Goal: Task Accomplishment & Management: Use online tool/utility

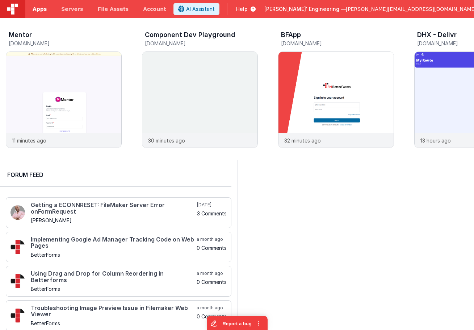
click at [45, 10] on span "Apps" at bounding box center [40, 8] width 14 height 7
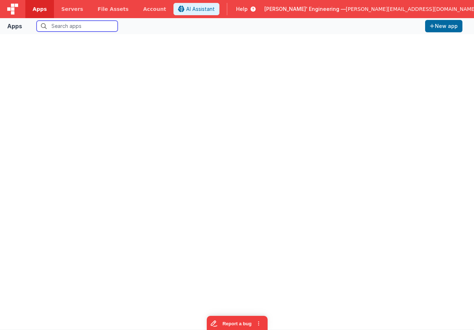
click at [67, 28] on input "text" at bounding box center [77, 26] width 81 height 11
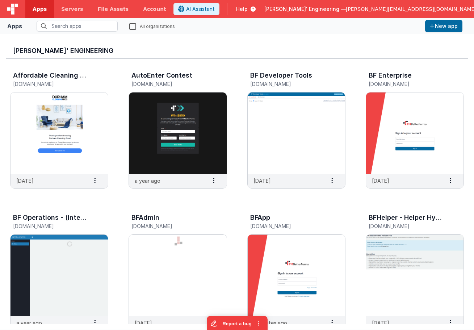
click at [130, 26] on label "All organizations" at bounding box center [152, 25] width 46 height 7
click at [0, 0] on input "All organizations" at bounding box center [0, 0] width 0 height 0
click at [65, 25] on input "text" at bounding box center [77, 26] width 81 height 11
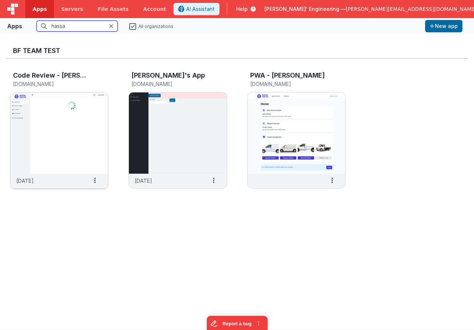
type input "hassa"
click at [60, 111] on img at bounding box center [59, 132] width 97 height 81
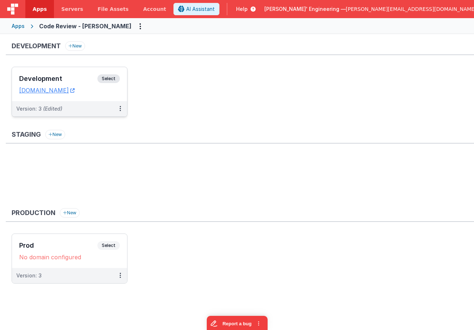
click at [72, 76] on h3 "Development" at bounding box center [58, 78] width 78 height 7
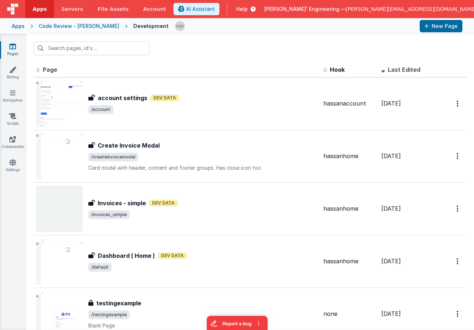
click at [16, 47] on link "Pages" at bounding box center [13, 50] width 26 height 14
click at [77, 27] on div "Code Review - [PERSON_NAME]" at bounding box center [79, 25] width 80 height 7
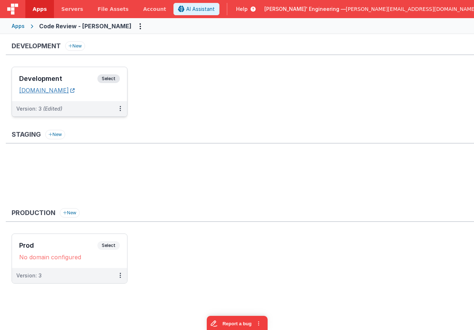
click at [75, 89] on link "[DOMAIN_NAME]" at bounding box center [46, 90] width 55 height 7
click at [54, 76] on h3 "Development" at bounding box center [58, 78] width 78 height 7
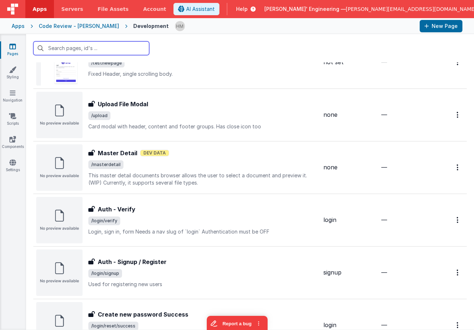
scroll to position [739, 0]
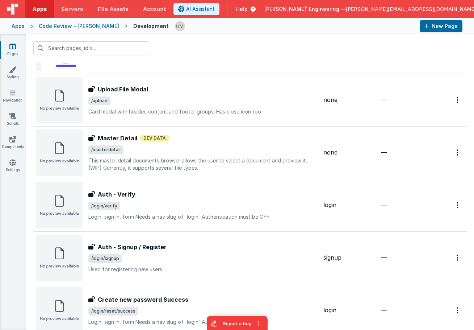
click at [20, 25] on div "Apps" at bounding box center [18, 25] width 13 height 7
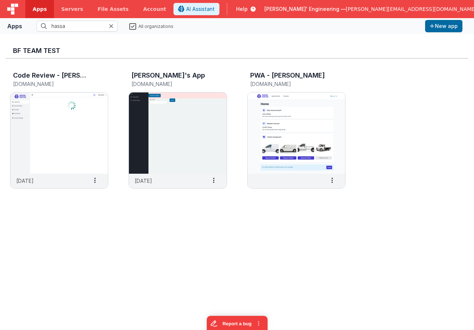
click at [111, 26] on icon at bounding box center [111, 26] width 4 height 6
click at [92, 27] on input "text" at bounding box center [77, 26] width 81 height 11
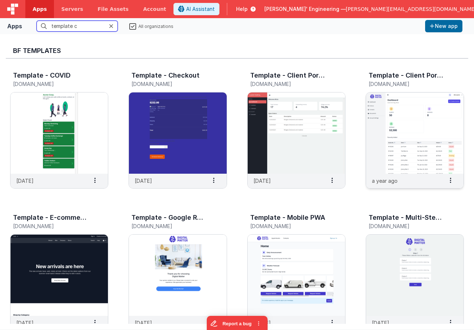
type input "template c"
click at [412, 133] on img at bounding box center [414, 132] width 97 height 81
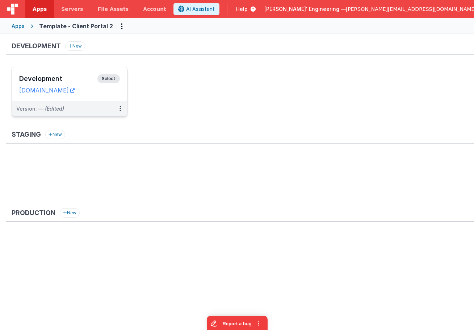
click at [69, 77] on h3 "Development" at bounding box center [58, 78] width 78 height 7
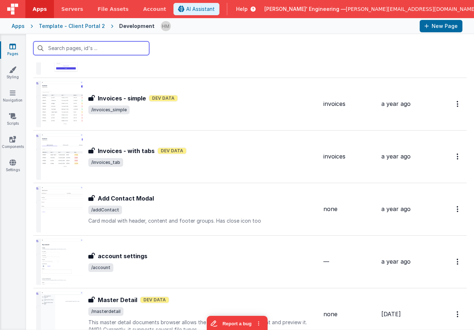
scroll to position [435, 0]
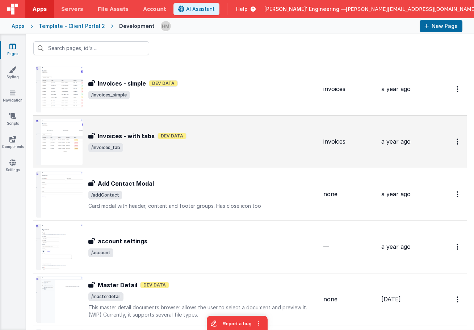
click at [238, 140] on div "Invoices - with tabs Dev Data" at bounding box center [202, 136] width 229 height 9
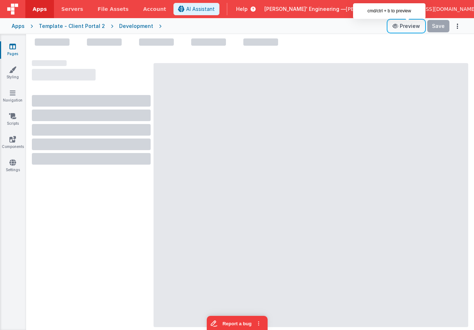
click at [412, 28] on button "Preview" at bounding box center [406, 26] width 36 height 12
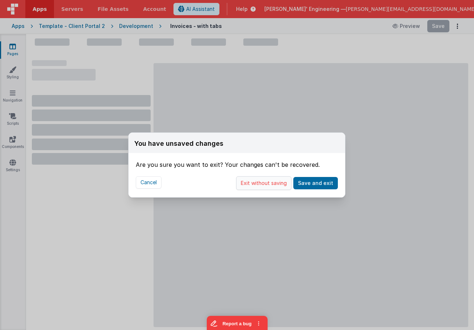
click at [274, 181] on button "Exit without saving" at bounding box center [263, 183] width 55 height 14
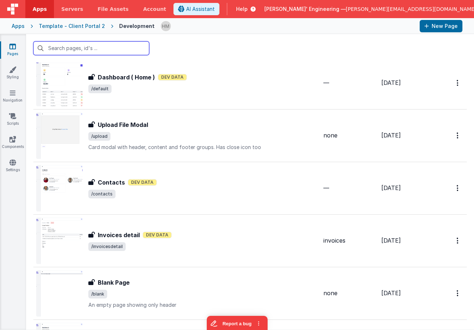
scroll to position [781, 0]
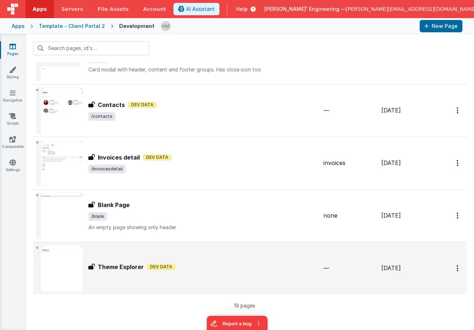
click at [346, 274] on td "—" at bounding box center [350, 268] width 58 height 53
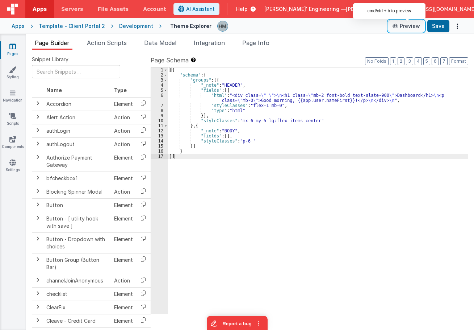
click at [410, 26] on button "Preview" at bounding box center [406, 26] width 36 height 12
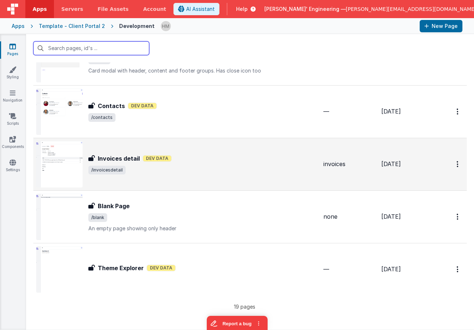
scroll to position [781, 0]
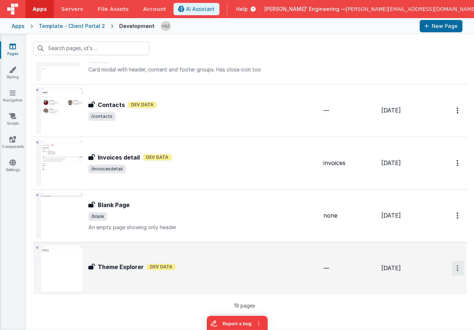
click at [458, 266] on icon "Options" at bounding box center [458, 268] width 2 height 6
click at [438, 311] on link "Delete" at bounding box center [432, 311] width 64 height 13
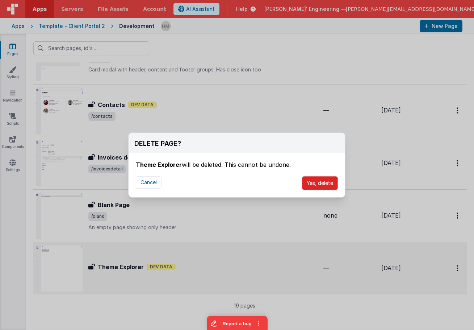
click at [323, 181] on button "Yes, delete" at bounding box center [320, 183] width 36 height 14
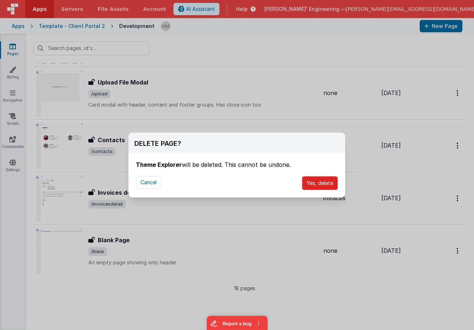
scroll to position [746, 0]
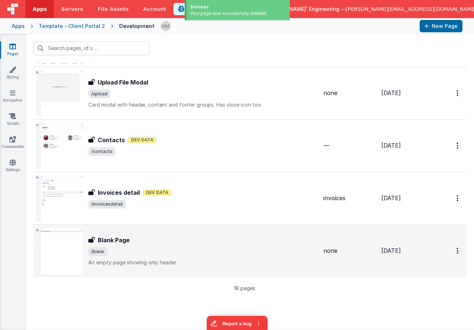
click at [362, 248] on div "none" at bounding box center [350, 250] width 52 height 8
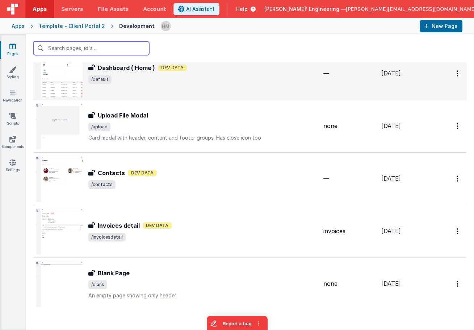
scroll to position [729, 0]
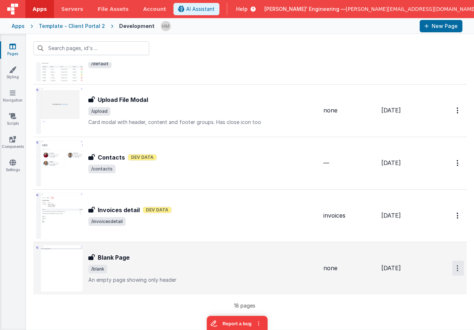
click at [457, 269] on button "Options" at bounding box center [459, 268] width 12 height 15
click at [432, 312] on link "Delete" at bounding box center [432, 311] width 64 height 13
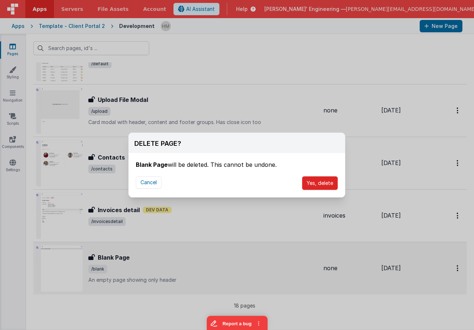
click at [331, 187] on button "Yes, delete" at bounding box center [320, 183] width 36 height 14
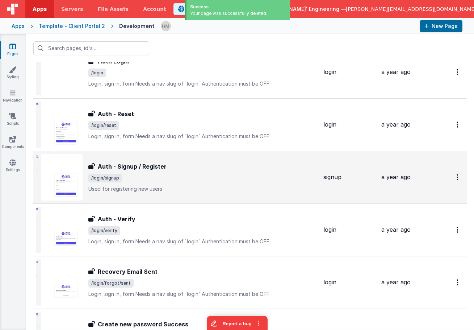
scroll to position [0, 0]
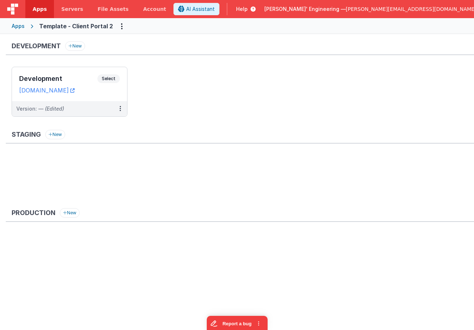
click at [23, 27] on div "Apps" at bounding box center [18, 25] width 13 height 7
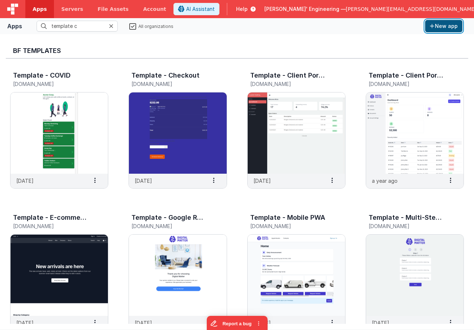
click at [446, 30] on button "New app" at bounding box center [443, 26] width 37 height 12
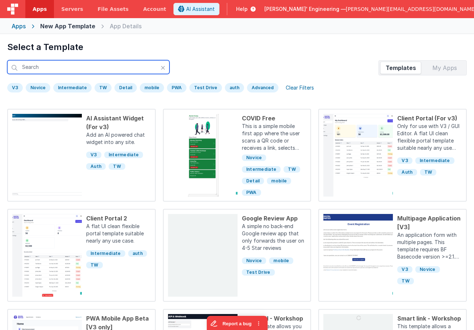
click at [126, 67] on input "text" at bounding box center [88, 67] width 162 height 14
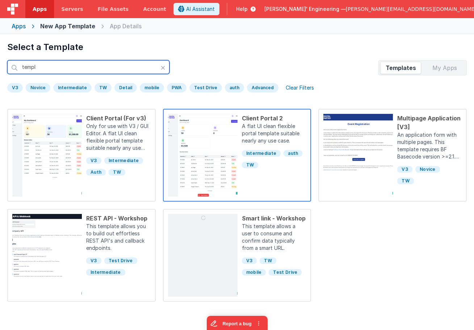
type input "templ"
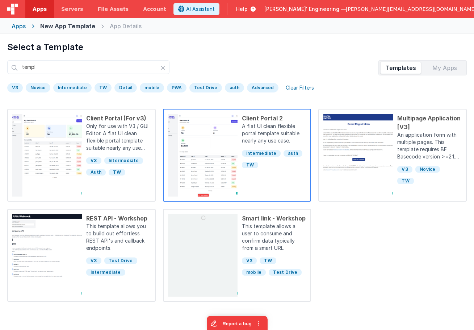
click at [265, 119] on div "Client Portal 2" at bounding box center [274, 118] width 65 height 9
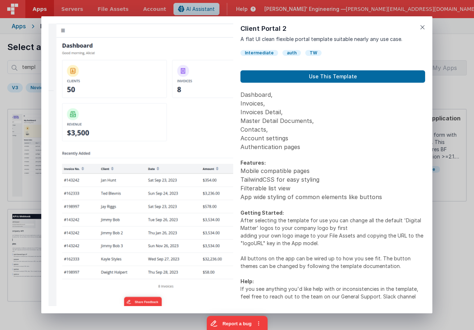
scroll to position [76, 0]
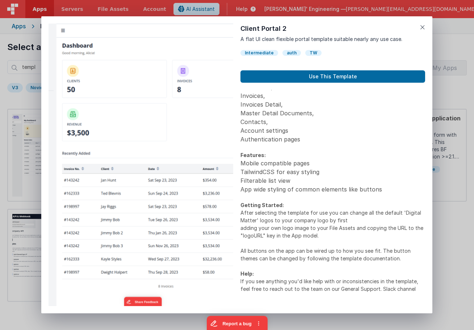
click at [445, 191] on div "Preview Client Portal 2 A flat UI clean flexible portal template suitable nearl…" at bounding box center [237, 165] width 474 height 330
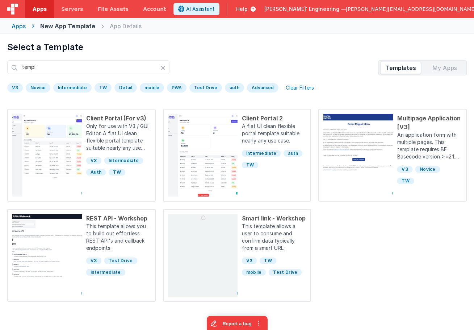
click at [15, 22] on div "Apps" at bounding box center [19, 26] width 14 height 9
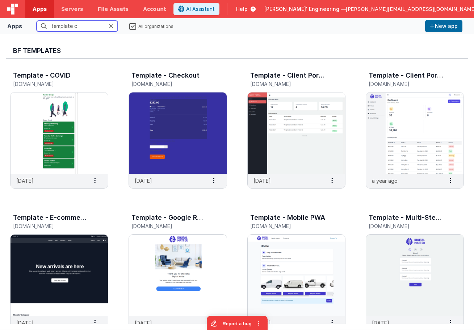
drag, startPoint x: 31, startPoint y: 18, endPoint x: -3, endPoint y: 14, distance: 34.3
click at [37, 21] on input "template c" at bounding box center [77, 26] width 81 height 11
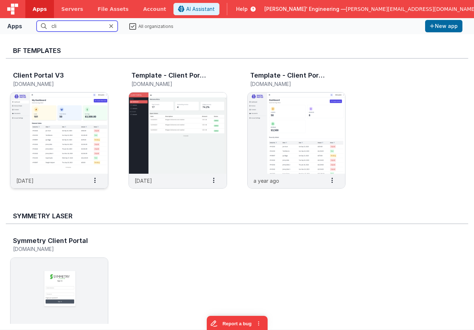
type input "cli"
click at [68, 100] on img at bounding box center [59, 132] width 97 height 81
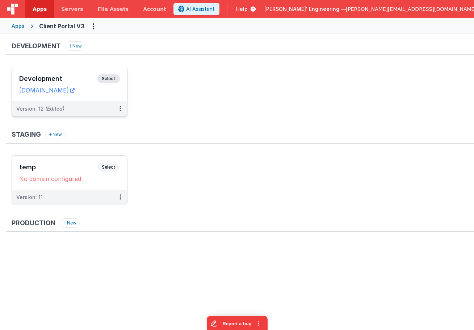
click at [78, 74] on div "Development Select" at bounding box center [69, 80] width 101 height 12
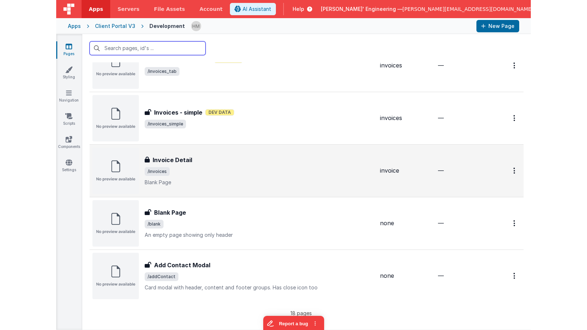
scroll to position [729, 0]
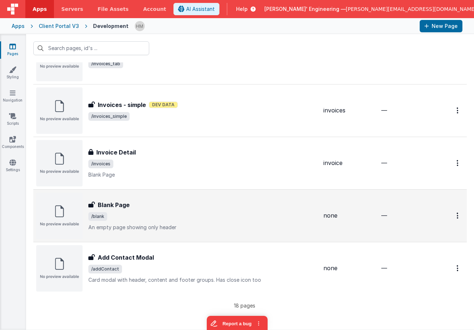
click at [128, 211] on div "Blank Page Blank Page /blank An empty page showing only header" at bounding box center [202, 215] width 229 height 30
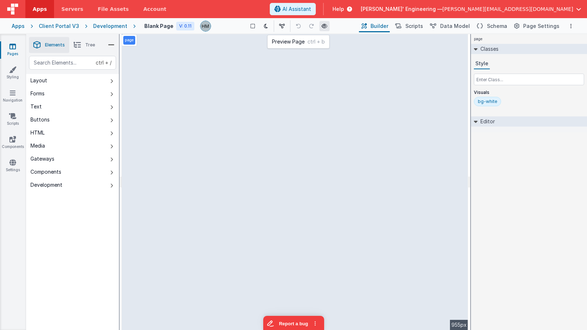
click at [324, 27] on icon at bounding box center [324, 26] width 6 height 5
click at [423, 30] on button "Scripts" at bounding box center [408, 26] width 32 height 12
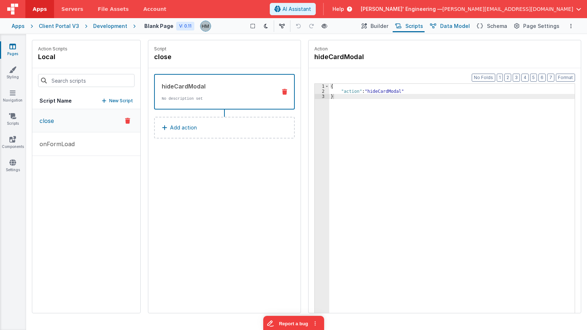
click at [456, 28] on span "Data Model" at bounding box center [455, 25] width 30 height 7
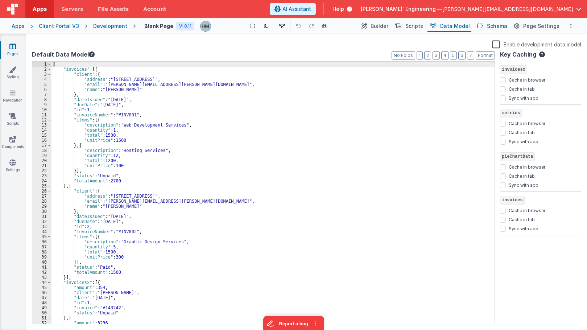
click at [496, 28] on span "Schema" at bounding box center [497, 25] width 20 height 7
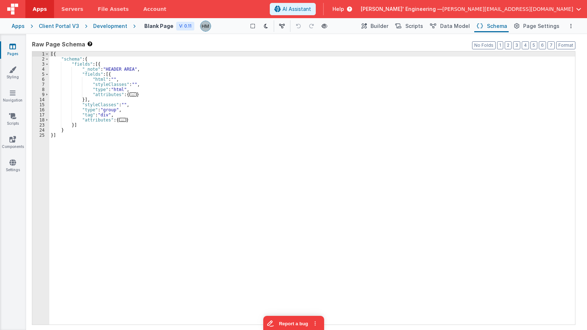
click at [112, 28] on div "Development" at bounding box center [110, 25] width 34 height 7
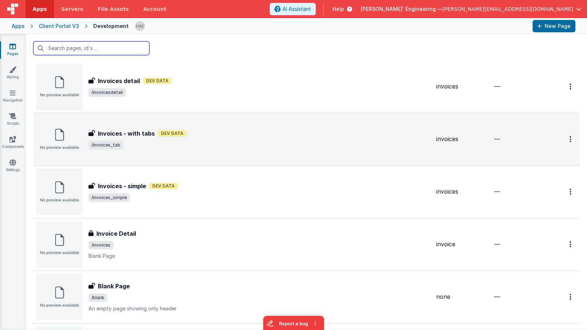
scroll to position [642, 0]
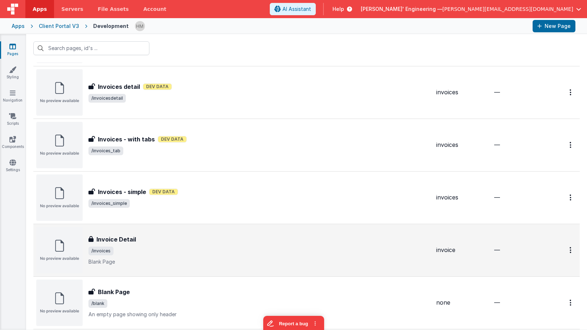
click at [326, 258] on p "Blank Page" at bounding box center [259, 261] width 342 height 7
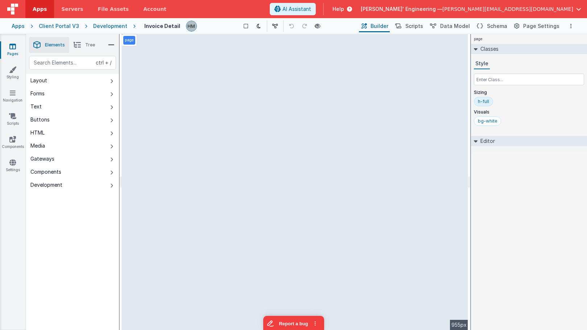
click at [107, 21] on div "Apps Client Portal V3 Development Invoice Detail Show Group Outlines Toggle Dar…" at bounding box center [293, 26] width 587 height 16
click at [103, 23] on div "Development" at bounding box center [110, 25] width 34 height 7
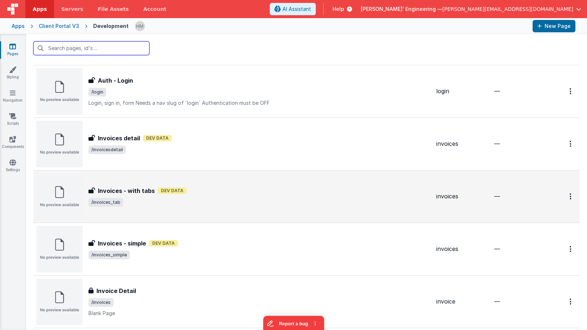
scroll to position [652, 0]
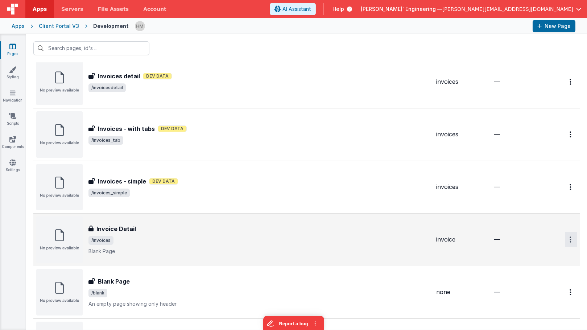
click at [574, 237] on button "Options" at bounding box center [571, 239] width 12 height 15
click at [537, 296] on link "Delete" at bounding box center [545, 296] width 64 height 13
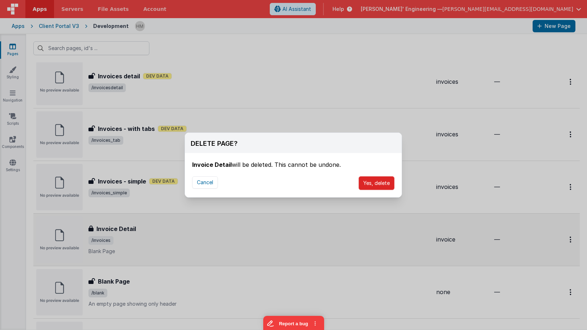
click at [381, 182] on button "Yes, delete" at bounding box center [376, 183] width 36 height 14
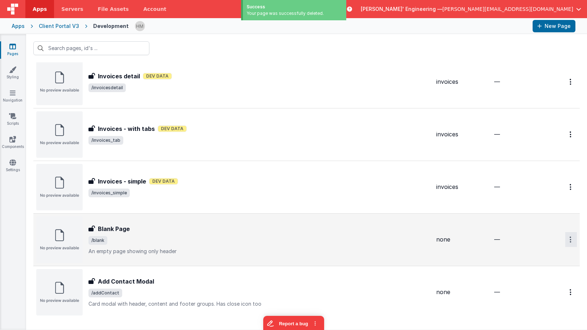
click at [569, 238] on button "Options" at bounding box center [571, 239] width 12 height 15
click at [528, 296] on link "Delete" at bounding box center [545, 296] width 64 height 13
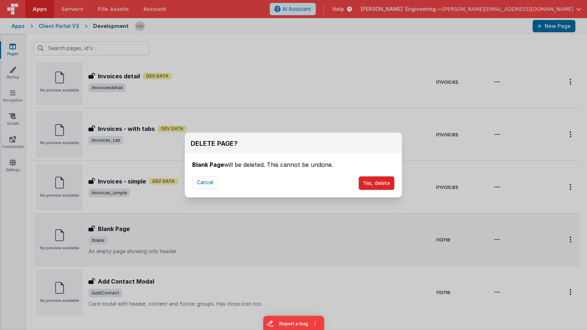
click at [385, 179] on button "Yes, delete" at bounding box center [376, 183] width 36 height 14
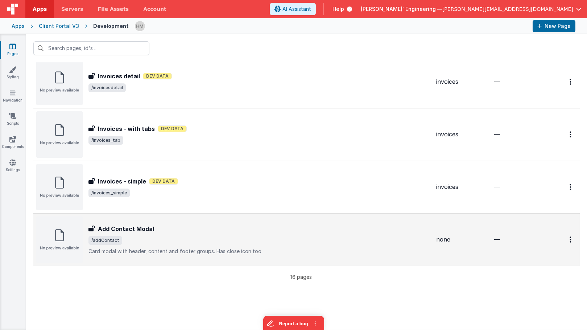
scroll to position [0, 0]
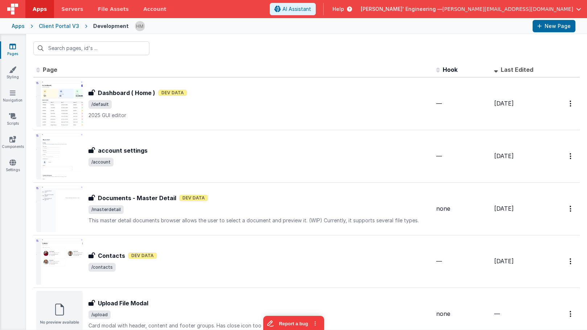
click at [483, 14] on div "Delfs' Engineering — hassan@delfsengineering.ca" at bounding box center [471, 9] width 220 height 12
click at [442, 11] on span "[PERSON_NAME]' Engineering —" at bounding box center [402, 8] width 82 height 7
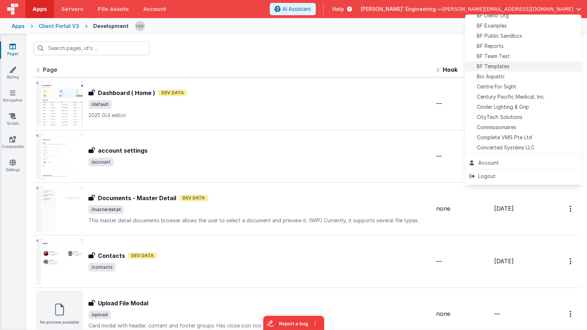
scroll to position [74, 0]
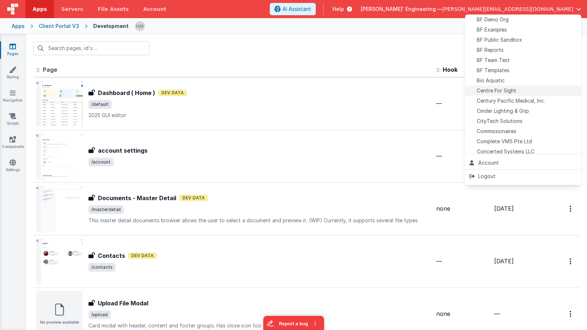
click at [516, 88] on div "Centre For Sight" at bounding box center [522, 90] width 107 height 7
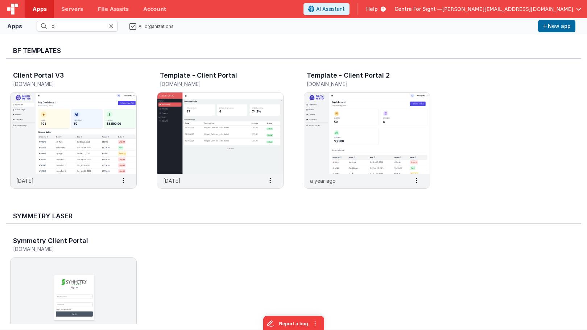
click at [133, 26] on label "All organizations" at bounding box center [151, 25] width 44 height 7
click at [0, 0] on input "All organizations" at bounding box center [0, 0] width 0 height 0
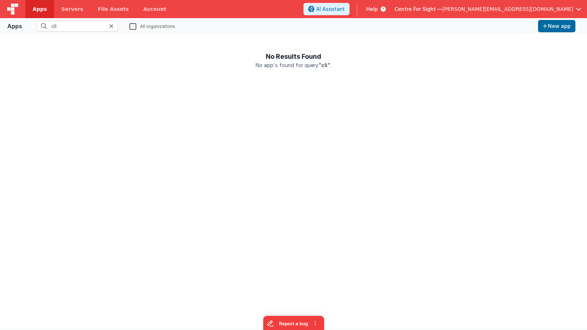
click at [112, 27] on icon at bounding box center [111, 26] width 4 height 6
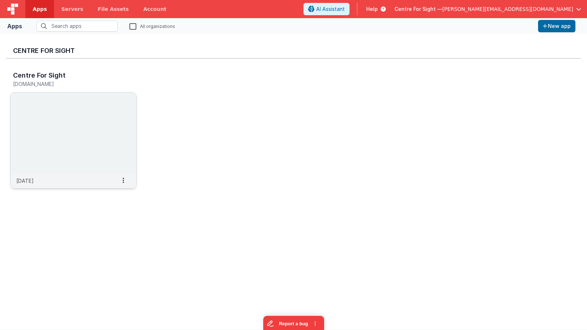
click at [69, 120] on img at bounding box center [74, 132] width 126 height 81
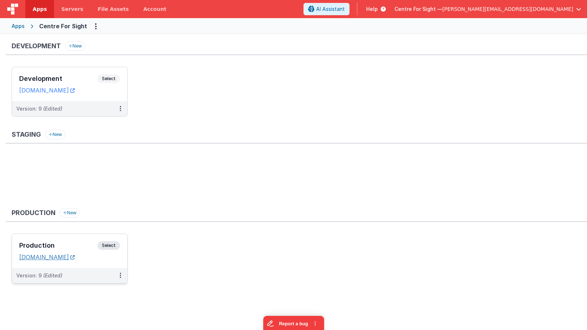
click at [53, 255] on link "patientportal.centreforsight.com" at bounding box center [46, 256] width 55 height 7
click at [74, 238] on div "Production Select URLs patientportal.centreforsight.com" at bounding box center [69, 251] width 115 height 34
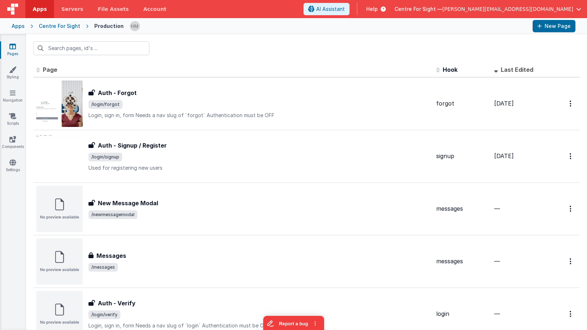
click at [15, 25] on div "Apps" at bounding box center [18, 25] width 13 height 7
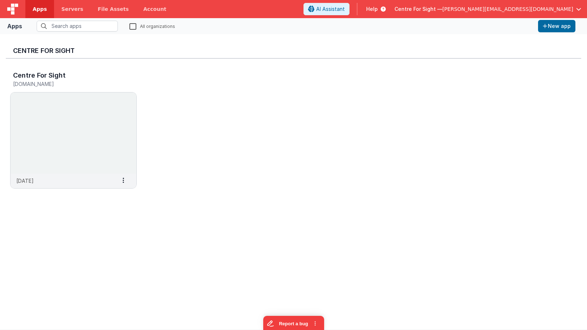
click at [522, 3] on div "Centre For Sight — hassan@delfsengineering.ca" at bounding box center [487, 9] width 187 height 12
click at [518, 7] on span "[PERSON_NAME][EMAIL_ADDRESS][DOMAIN_NAME]" at bounding box center [507, 8] width 131 height 7
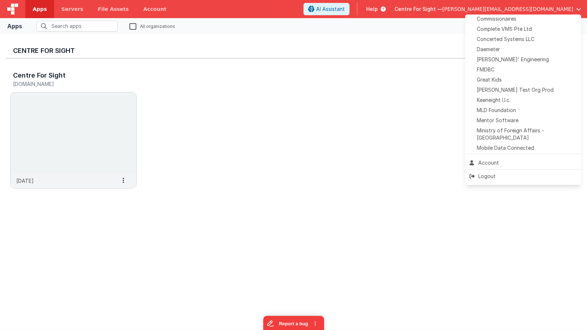
scroll to position [332, 0]
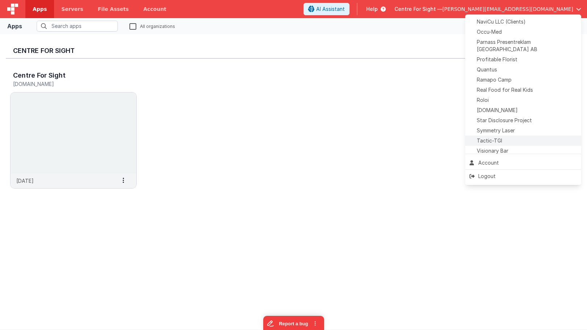
click at [509, 137] on div "Tactic-TGI" at bounding box center [522, 140] width 107 height 7
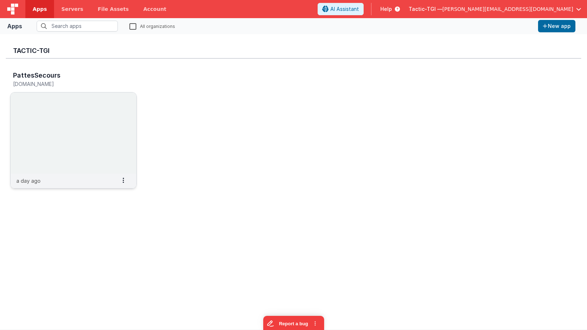
click at [55, 106] on img at bounding box center [74, 132] width 126 height 81
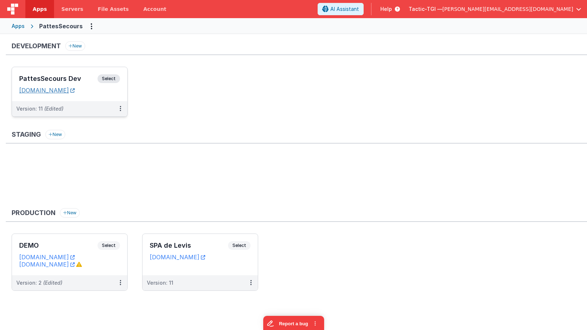
click at [75, 92] on link "[DOMAIN_NAME]" at bounding box center [46, 90] width 55 height 7
click at [63, 76] on h3 "PattesSecours Dev" at bounding box center [58, 78] width 78 height 7
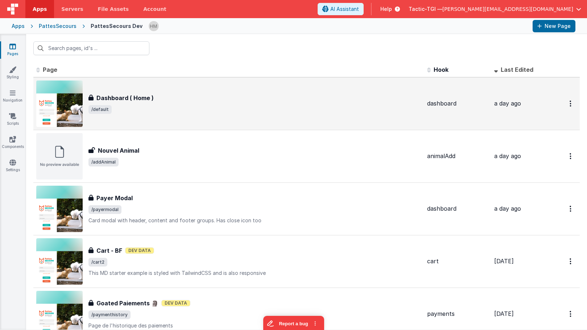
click at [137, 97] on h3 "Dashboard ( Home )" at bounding box center [124, 98] width 57 height 9
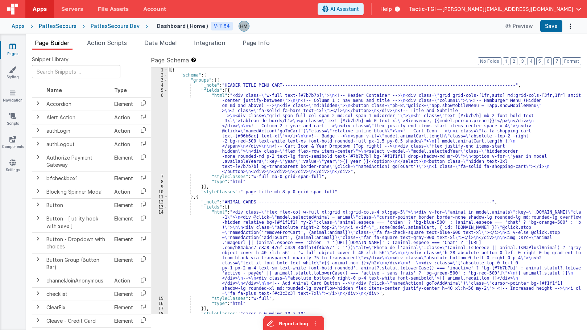
click at [222, 181] on div "[{ "schema" : { "groups" : [{ "_note" : "HEADER TITLE MENU CART----------------…" at bounding box center [374, 195] width 412 height 256
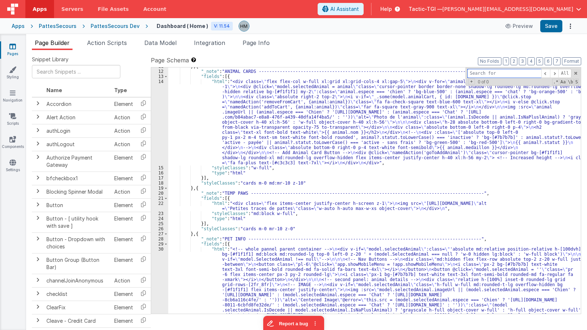
scroll to position [217, 0]
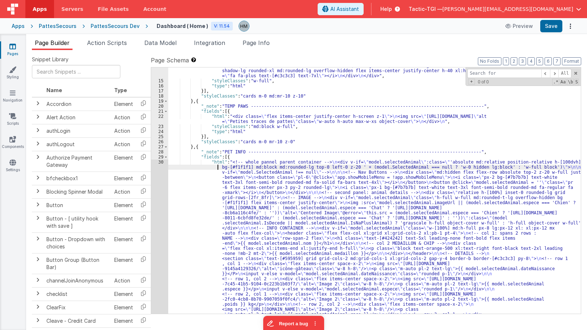
click at [188, 169] on div ""html" : "<div class= \" flex flex-col w-full xl:grid xl:grid-cols-4 xl:gap-5 \…" at bounding box center [374, 320] width 412 height 657
click at [160, 162] on div "30" at bounding box center [159, 321] width 17 height 325
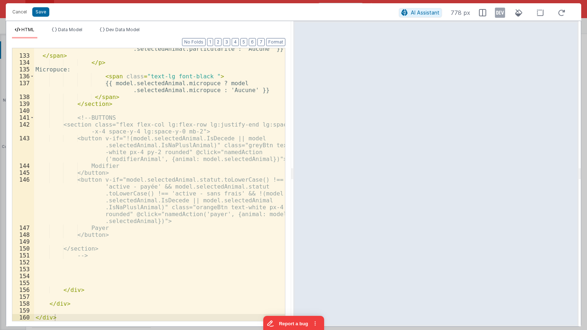
scroll to position [1325, 0]
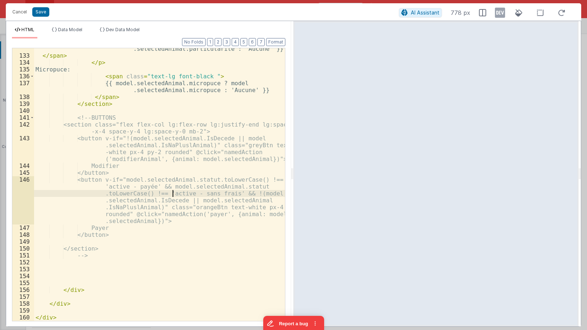
click at [173, 196] on div "{{ model.selectedAnimal.particularite ? model .selectedAnimal.particularite : '…" at bounding box center [159, 184] width 251 height 293
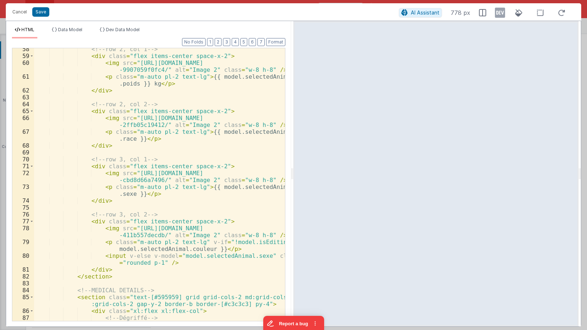
scroll to position [412, 0]
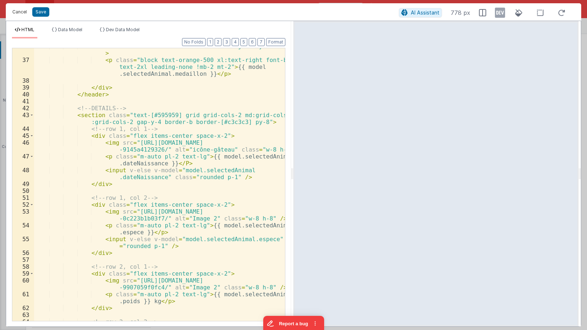
click at [21, 14] on button "Cancel" at bounding box center [20, 12] width 22 height 10
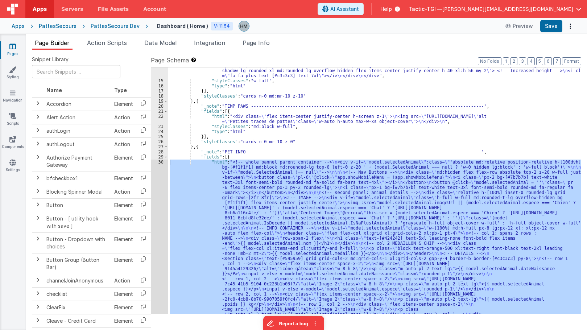
click at [246, 147] on div ""html" : "<div class= \" flex flex-col w-full xl:grid xl:grid-cols-4 xl:gap-5 \…" at bounding box center [374, 320] width 412 height 657
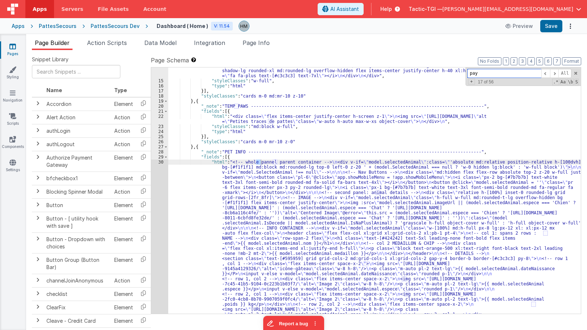
scroll to position [424, 0]
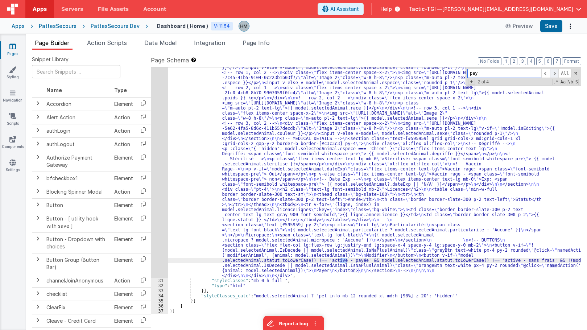
type input "pay"
click at [554, 74] on span at bounding box center [554, 73] width 9 height 9
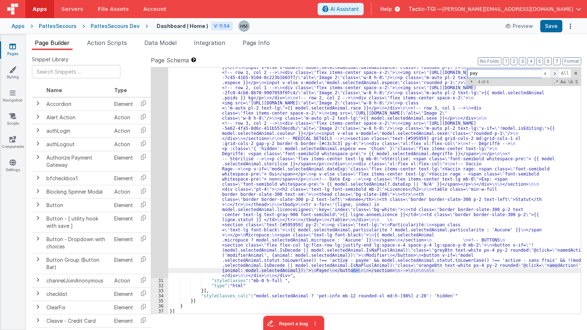
click at [554, 74] on span at bounding box center [554, 73] width 9 height 9
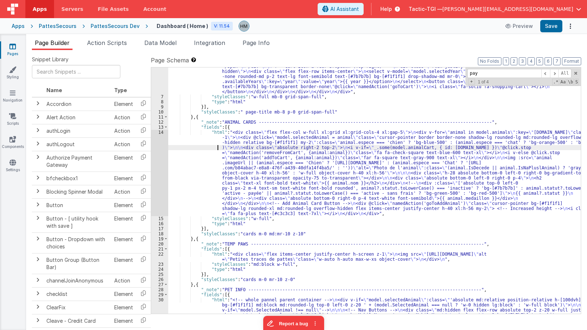
click at [158, 132] on div "14" at bounding box center [159, 173] width 17 height 86
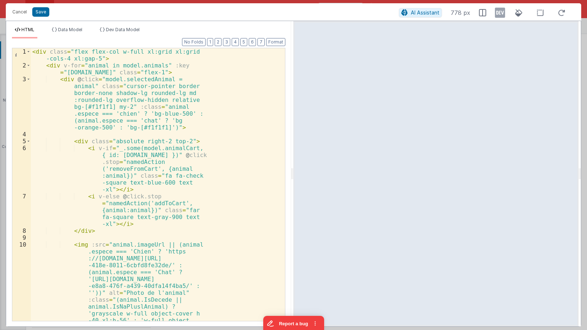
click at [158, 132] on div "< div class = "flex flex-col w-full xl:grid xl:grid -cols-4 xl:gap-5" > < div v…" at bounding box center [158, 236] width 254 height 376
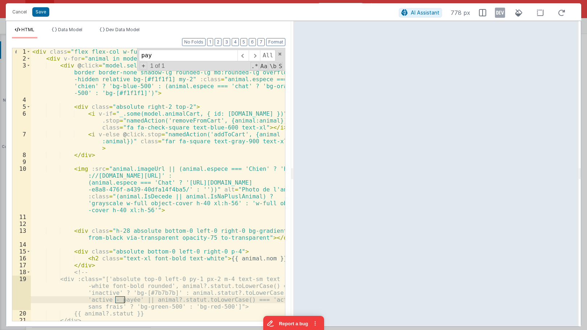
scroll to position [43, 0]
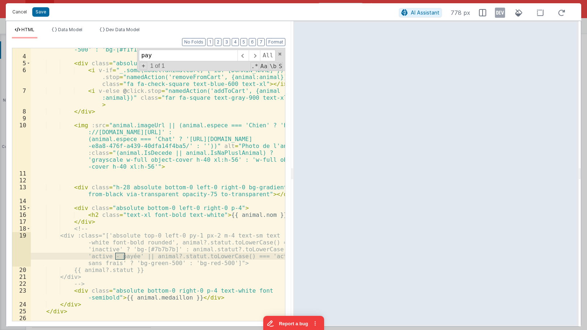
type input "pay"
click at [20, 11] on button "Cancel" at bounding box center [20, 12] width 22 height 10
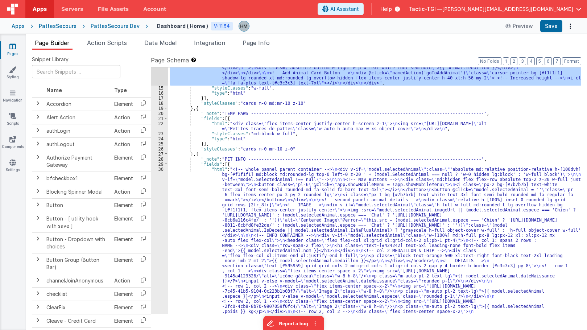
scroll to position [36, 0]
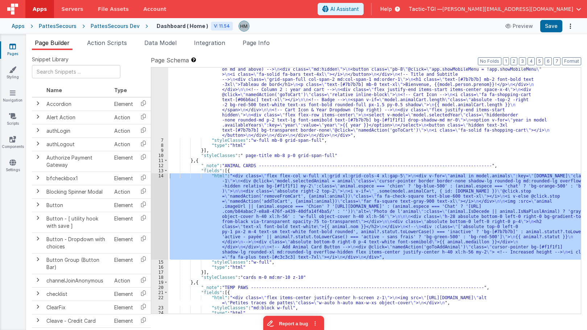
click at [211, 197] on div ""html" : "<div class= \" w-full text-[#7b7b7b] \" > \n <!-- Header Container --…" at bounding box center [374, 190] width 412 height 246
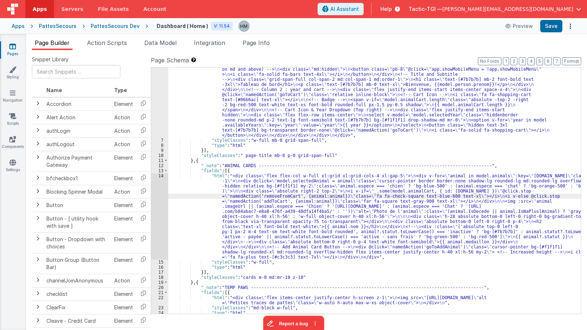
click at [160, 174] on div "14" at bounding box center [159, 216] width 17 height 86
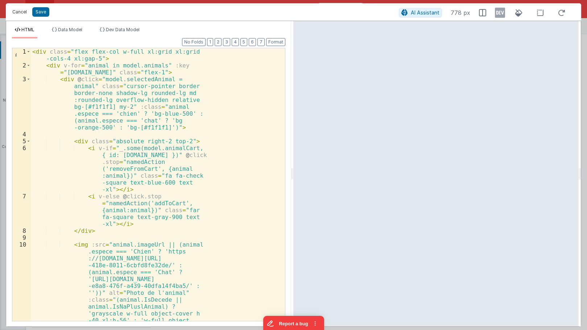
click at [17, 15] on button "Cancel" at bounding box center [20, 12] width 22 height 10
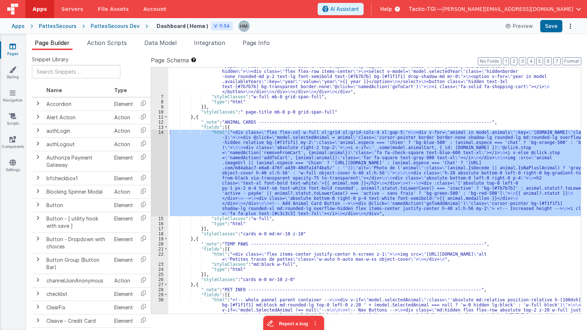
scroll to position [210, 0]
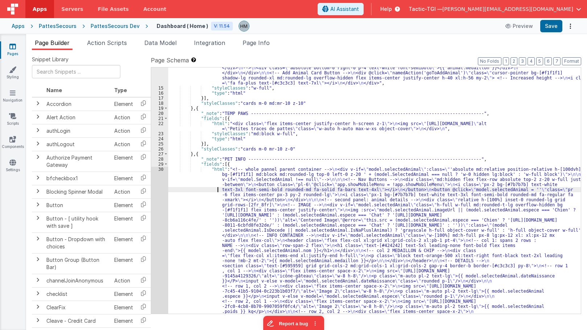
click at [205, 190] on div ""html" : "<div class= \" flex flex-col w-full xl:grid xl:grid-cols-4 xl:gap-5 \…" at bounding box center [374, 327] width 412 height 657
click at [160, 171] on div "30" at bounding box center [159, 329] width 17 height 325
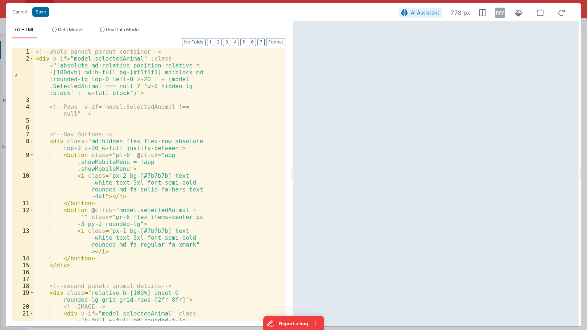
click at [160, 167] on div "<!-- whole pannel parent container --> < div v-if = "model.selectedAnimal" :cla…" at bounding box center [159, 201] width 251 height 307
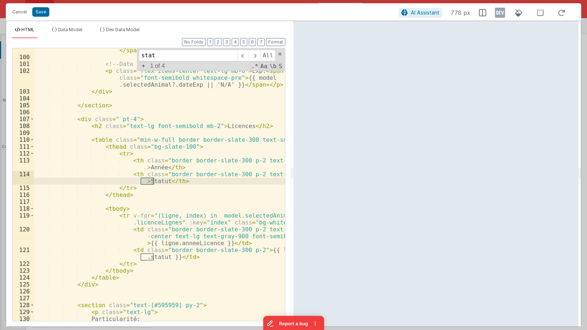
scroll to position [1121, 0]
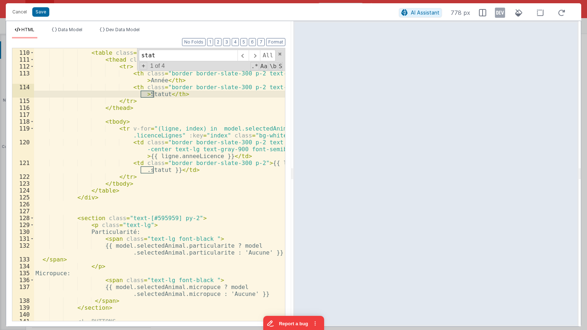
type input "stat"
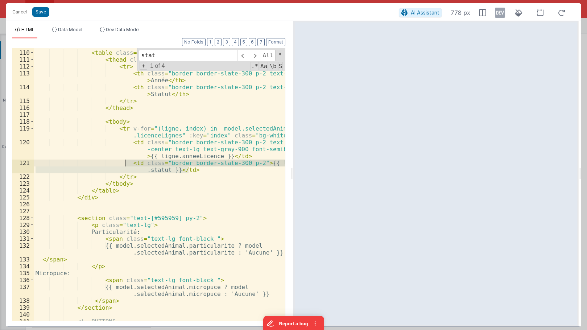
drag, startPoint x: 194, startPoint y: 171, endPoint x: 125, endPoint y: 162, distance: 68.7
click at [125, 162] on div "< table class = "min-w-full border border-slate-300 text-sm" > < thead class = …" at bounding box center [159, 185] width 251 height 286
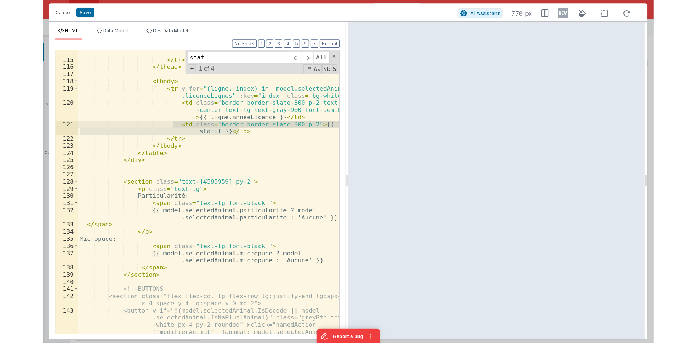
scroll to position [1078, 0]
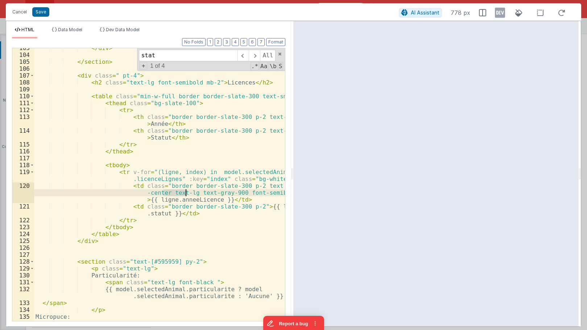
drag, startPoint x: 162, startPoint y: 192, endPoint x: 184, endPoint y: 192, distance: 22.5
click at [184, 192] on div "</ div > </ section > < div class = " pt-4" > < h2 class = "text-lg font-semibo…" at bounding box center [159, 188] width 251 height 286
click at [245, 206] on div "</ div > </ section > < div class = " pt-4" > < h2 class = "text-lg font-semibo…" at bounding box center [159, 188] width 251 height 286
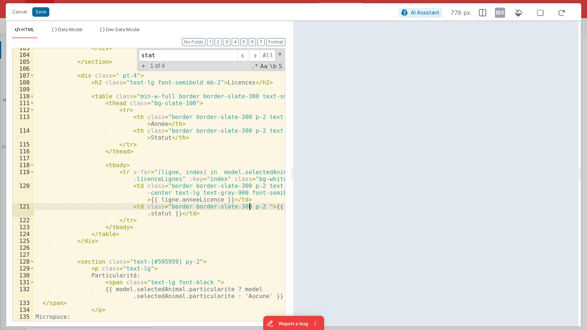
paste textarea
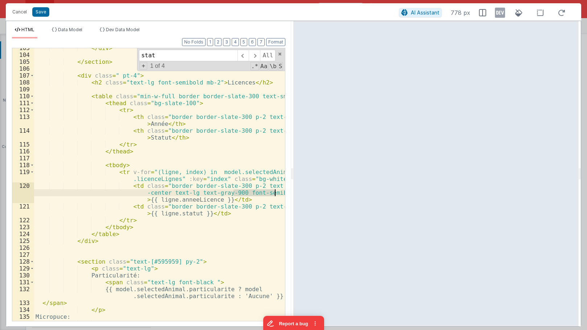
drag, startPoint x: 233, startPoint y: 193, endPoint x: 275, endPoint y: 192, distance: 42.4
click at [275, 192] on div "</ div > </ section > < div class = " pt-4" > < h2 class = "text-lg font-semibo…" at bounding box center [159, 188] width 251 height 286
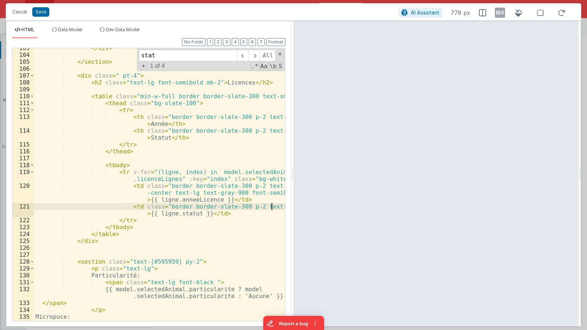
click at [271, 207] on div "</ div > </ section > < div class = " pt-4" > < h2 class = "text-lg font-semibo…" at bounding box center [159, 188] width 251 height 286
click at [182, 213] on div "</ div > </ section > < div class = " pt-4" > < h2 class = "text-lg font-semibo…" at bounding box center [159, 188] width 251 height 286
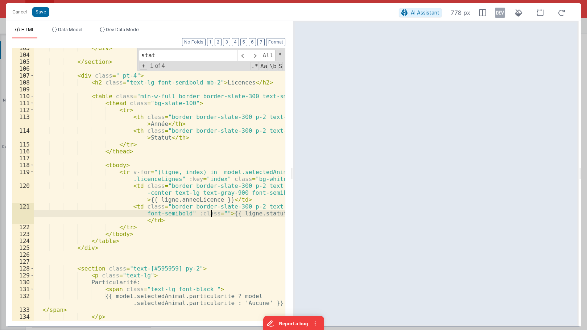
click at [212, 211] on div "</ div > </ section > < div class = " pt-4" > < h2 class = "text-lg font-semibo…" at bounding box center [159, 188] width 251 height 286
paste textarea
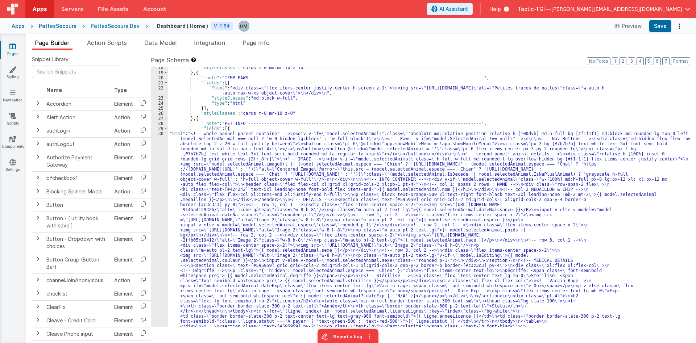
scroll to position [283, 0]
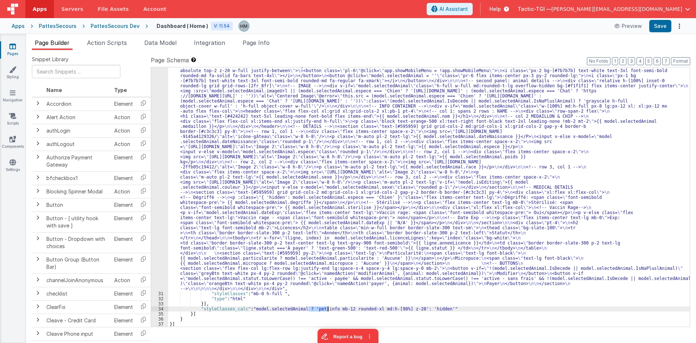
drag, startPoint x: 308, startPoint y: 308, endPoint x: 365, endPoint y: 307, distance: 56.2
click at [327, 309] on div ""html" : "<!-- whole pannel parent container --> \n <div v-if= \" model.selecte…" at bounding box center [429, 307] width 522 height 498
drag, startPoint x: 368, startPoint y: 307, endPoint x: 347, endPoint y: 308, distance: 20.7
click at [347, 308] on div ""html" : "<!-- whole pannel parent container --> \n <div v-if= \" model.selecte…" at bounding box center [429, 307] width 522 height 498
click at [345, 308] on div ""html" : "<!-- whole pannel parent container --> \n <div v-if= \" model.selecte…" at bounding box center [429, 307] width 522 height 498
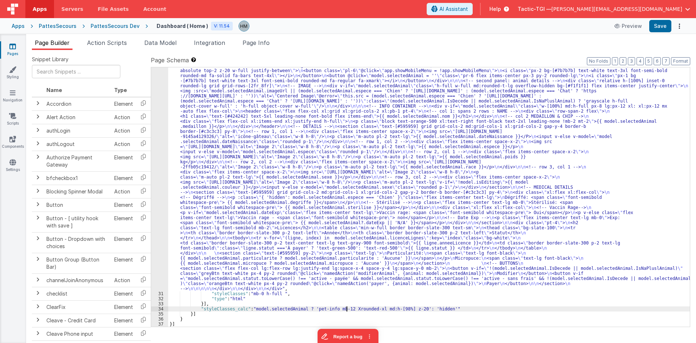
click at [361, 297] on div ""html" : "<!-- whole pannel parent container --> \n <div v-if= \" model.selecte…" at bounding box center [429, 307] width 522 height 498
click at [281, 298] on div ""html" : "<!-- whole pannel parent container --> \n <div v-if= \" model.selecte…" at bounding box center [429, 307] width 522 height 498
click at [317, 300] on div ""html" : "<!-- whole pannel parent container --> \n <div v-if= \" model.selecte…" at bounding box center [429, 307] width 522 height 498
click at [342, 301] on div ""html" : "<!-- whole pannel parent container --> \n <div v-if= \" model.selecte…" at bounding box center [429, 307] width 522 height 498
drag, startPoint x: 367, startPoint y: 309, endPoint x: 339, endPoint y: 307, distance: 28.0
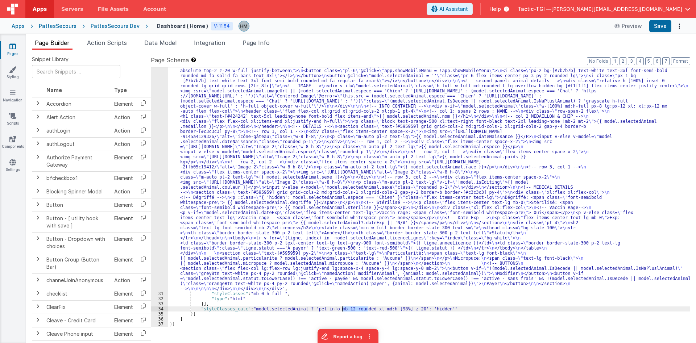
click at [341, 310] on div ""html" : "<!-- whole pannel parent container --> \n <div v-if= \" model.selecte…" at bounding box center [429, 307] width 522 height 498
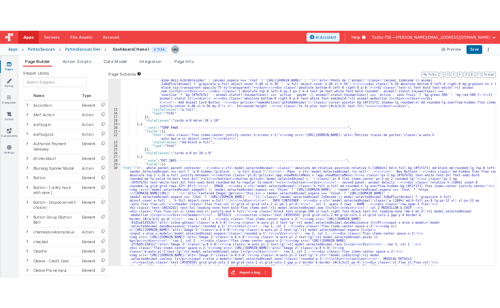
scroll to position [153, 0]
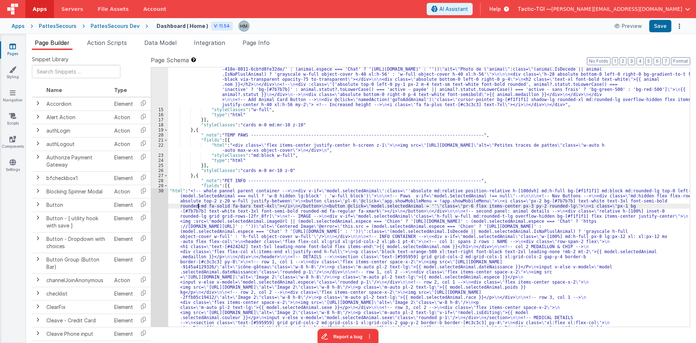
click at [199, 208] on div ""html" : "<div class= \" flex flex-col w-full xl:grid xl:grid-cols-4 xl:gap-5 \…" at bounding box center [429, 320] width 522 height 559
click at [162, 192] on div "30" at bounding box center [159, 304] width 17 height 233
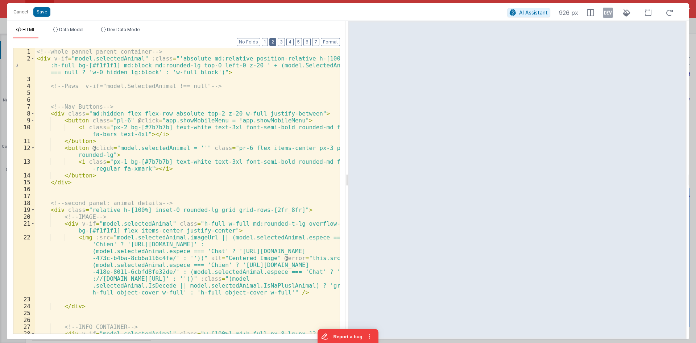
click at [275, 43] on button "2" at bounding box center [272, 42] width 7 height 8
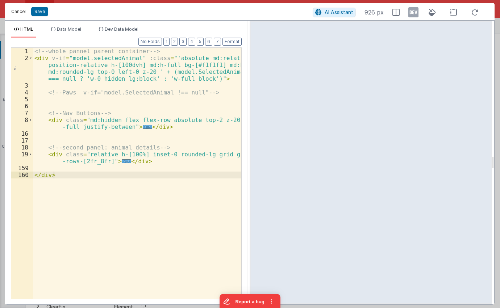
click at [20, 13] on button "Cancel" at bounding box center [19, 12] width 22 height 10
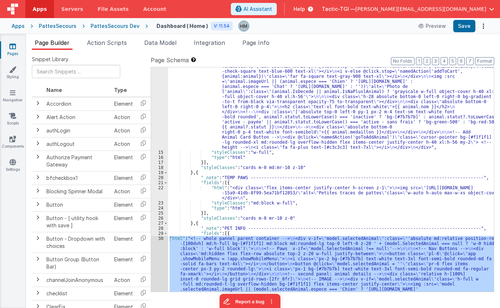
scroll to position [283, 0]
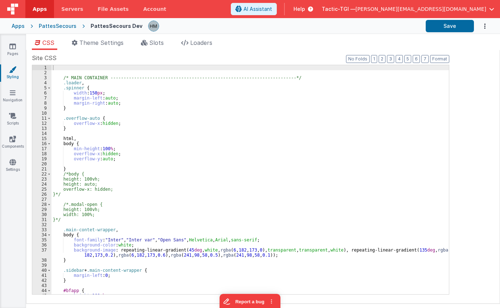
click at [209, 148] on div "/* MAIN CONTAINER -------------------------------------------------------------…" at bounding box center [250, 185] width 398 height 240
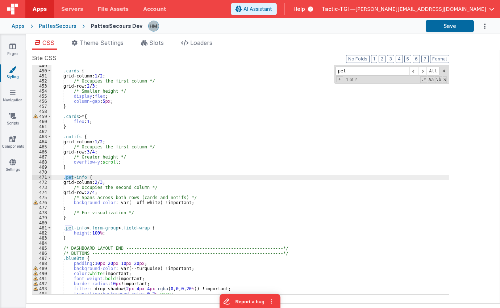
scroll to position [2280, 0]
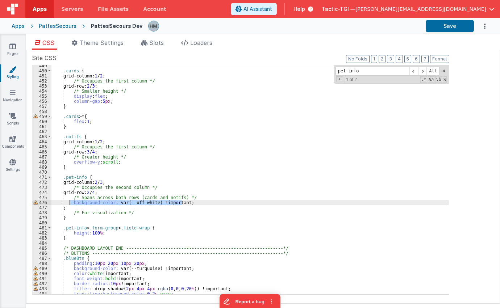
drag, startPoint x: 185, startPoint y: 201, endPoint x: 70, endPoint y: 204, distance: 114.9
click at [70, 204] on div ".cards { grid-column: 1 / 2 ; /* Occupies the first column */ grid-row: 2 / 3 ;…" at bounding box center [250, 183] width 398 height 240
click at [144, 204] on div ".cards { grid-column: 1 / 2 ; /* Occupies the first column */ grid-row: 2 / 3 ;…" at bounding box center [250, 179] width 398 height 229
click at [144, 204] on div ".cards { grid-column: 1 / 2 ; /* Occupies the first column */ grid-row: 2 / 3 ;…" at bounding box center [250, 183] width 398 height 240
drag, startPoint x: 130, startPoint y: 204, endPoint x: 150, endPoint y: 205, distance: 19.9
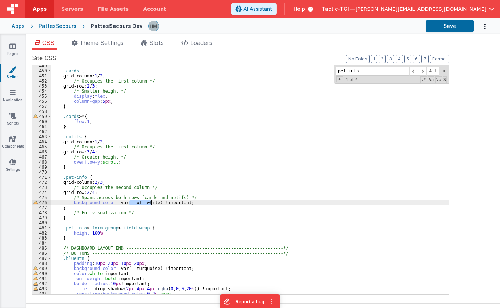
click at [150, 205] on div ".cards { grid-column: 1 / 2 ; /* Occupies the first column */ grid-row: 2 / 3 ;…" at bounding box center [250, 183] width 398 height 240
drag, startPoint x: 324, startPoint y: 63, endPoint x: 279, endPoint y: 58, distance: 44.9
click at [336, 67] on input "pet-info" at bounding box center [373, 71] width 74 height 9
paste input "off-white"
type input "off-white"
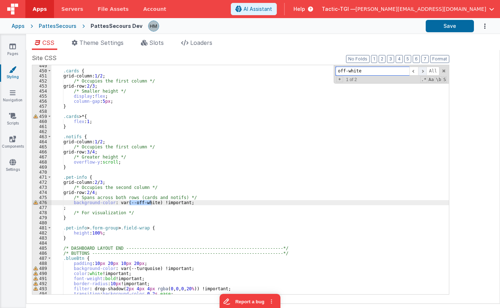
click at [425, 72] on span at bounding box center [422, 71] width 9 height 9
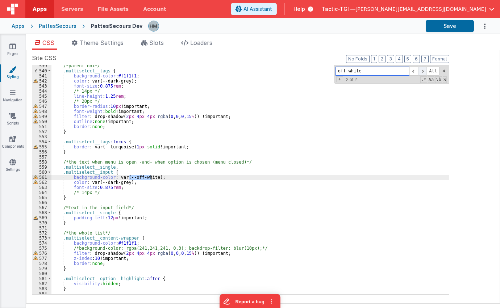
click at [424, 72] on span at bounding box center [422, 71] width 9 height 9
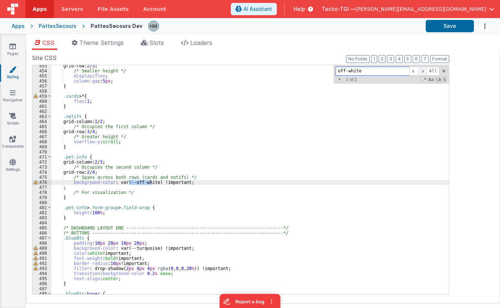
click at [424, 72] on span at bounding box center [422, 71] width 9 height 9
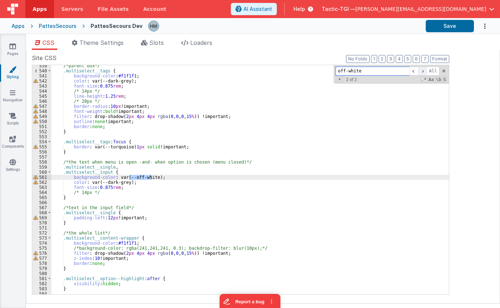
click at [424, 72] on span at bounding box center [422, 71] width 9 height 9
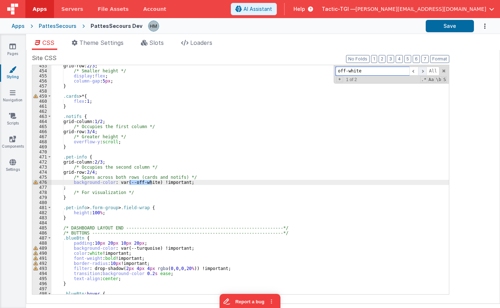
click at [424, 72] on span at bounding box center [422, 71] width 9 height 9
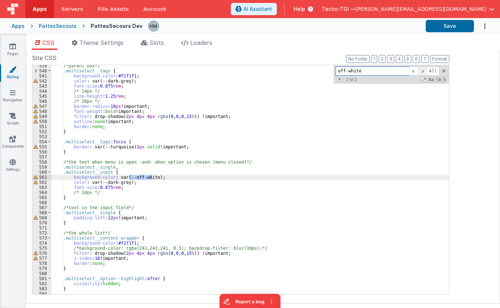
click at [424, 73] on span at bounding box center [422, 71] width 9 height 9
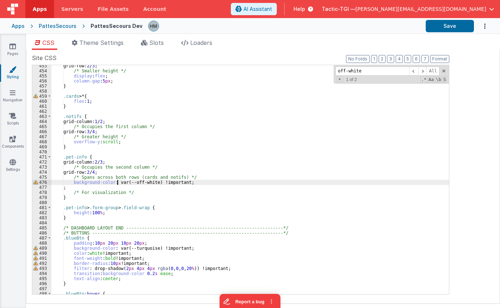
click at [116, 181] on div "grid-row: 2 / 3 ; /* Smaller height */ display : flex ; column-gap : 5 px ; } .…" at bounding box center [250, 183] width 398 height 240
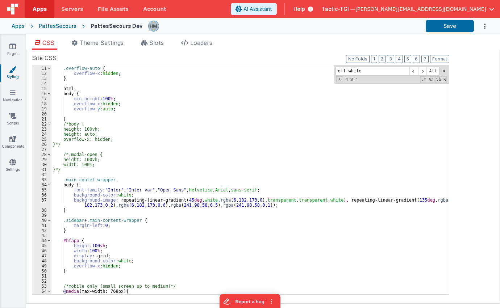
scroll to position [0, 0]
